Goal: Information Seeking & Learning: Learn about a topic

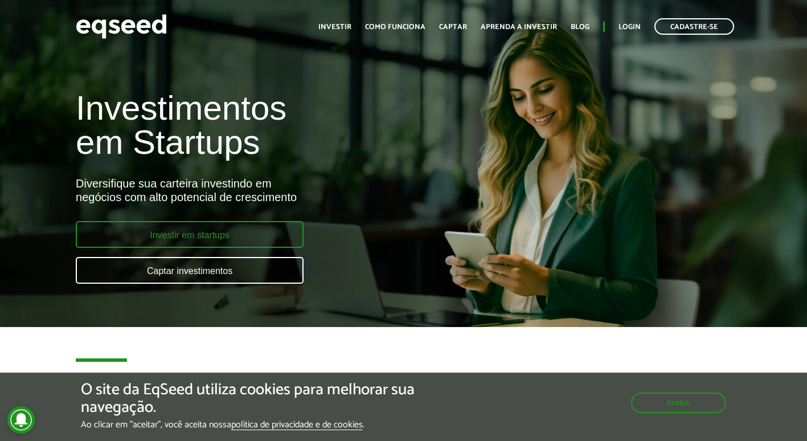
click at [187, 232] on link "Investir em startups" at bounding box center [190, 234] width 228 height 27
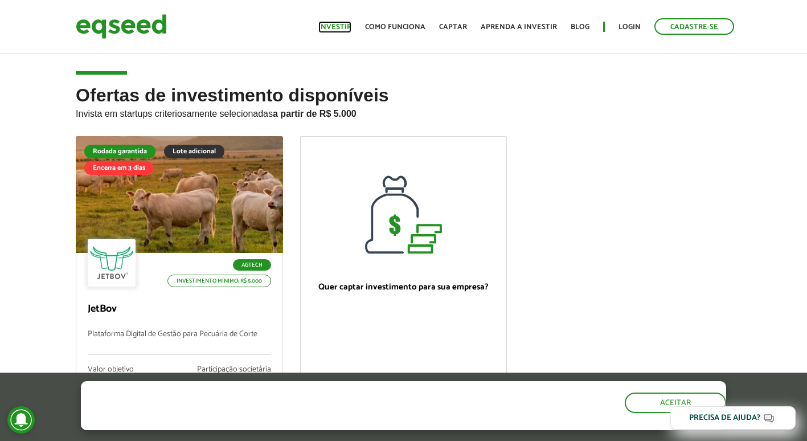
click at [333, 28] on link "Investir" at bounding box center [334, 26] width 33 height 7
